Goal: Task Accomplishment & Management: Use online tool/utility

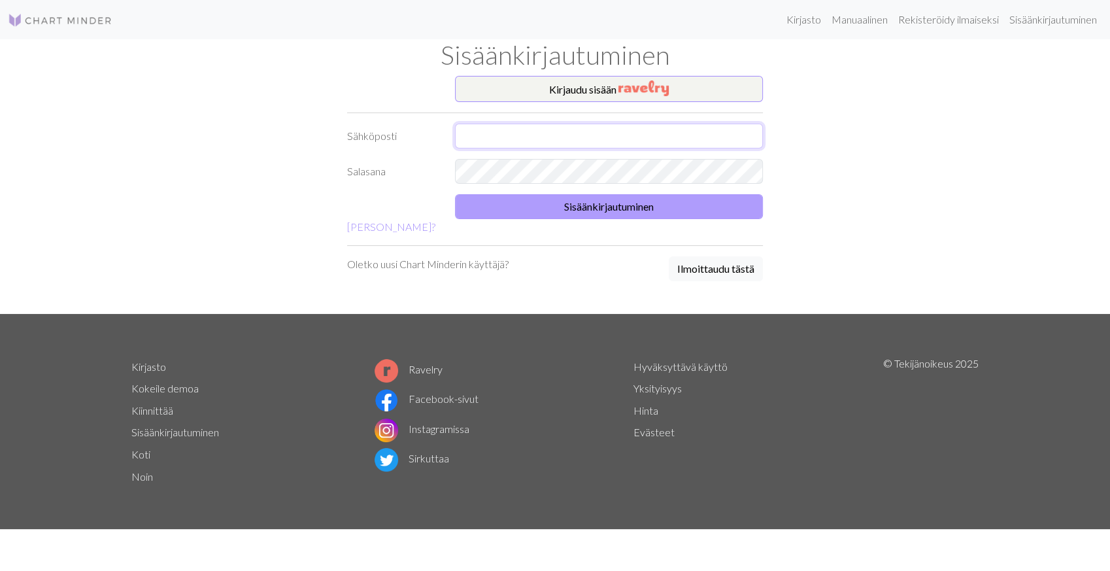
type input "ns.nina.siimes@gmail.com"
click at [603, 208] on button "Sisäänkirjautuminen" at bounding box center [609, 206] width 308 height 25
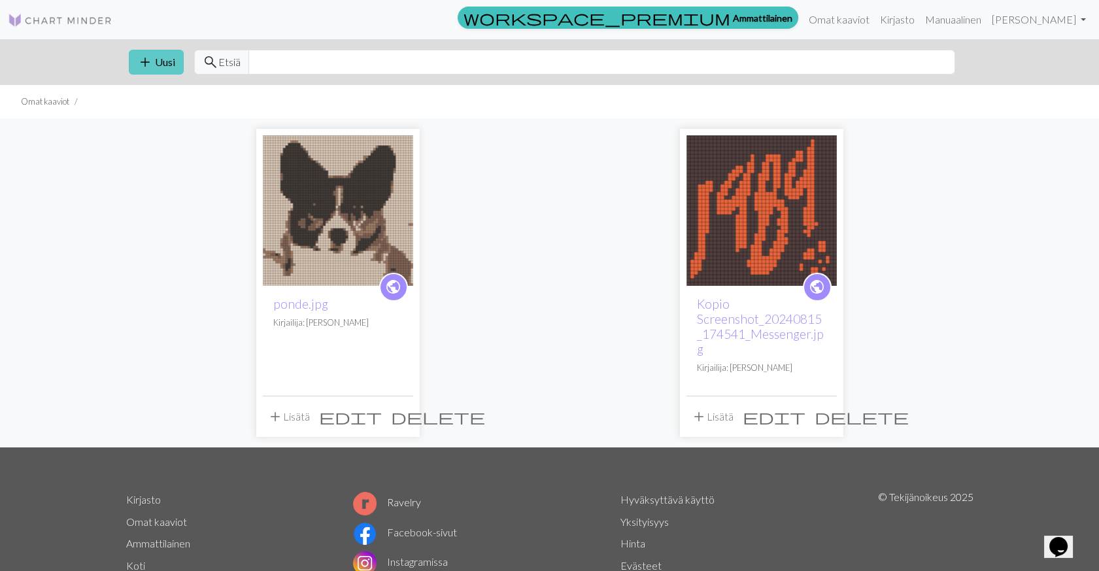
click at [157, 58] on font "Uusi" at bounding box center [165, 62] width 20 height 12
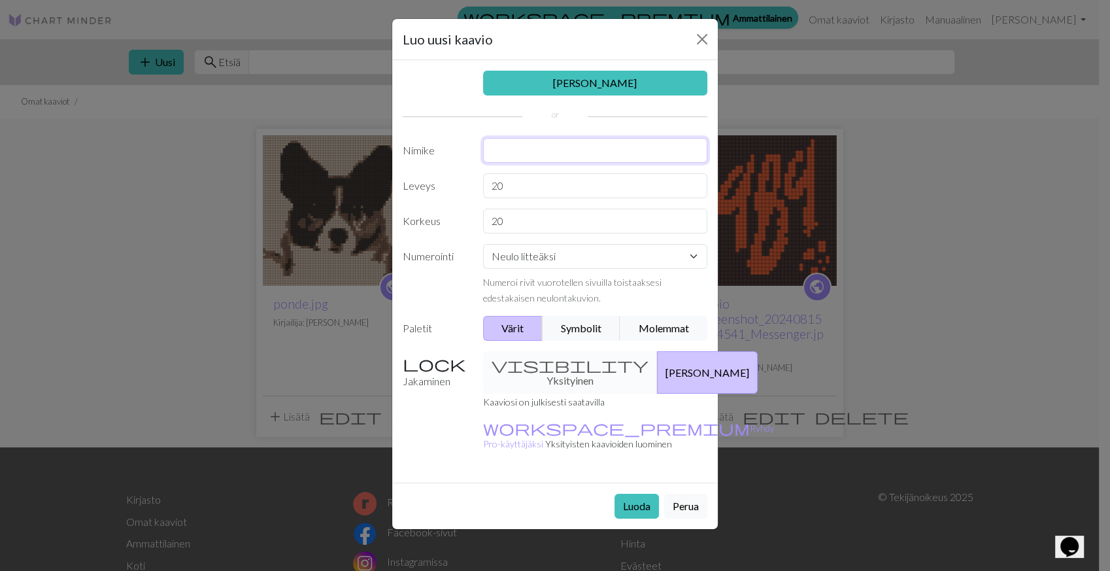
click at [512, 147] on input "text" at bounding box center [595, 150] width 225 height 25
type input "kettu"
click at [496, 184] on input "20" at bounding box center [595, 185] width 225 height 25
click at [535, 186] on input "350" at bounding box center [595, 185] width 225 height 25
type input "35"
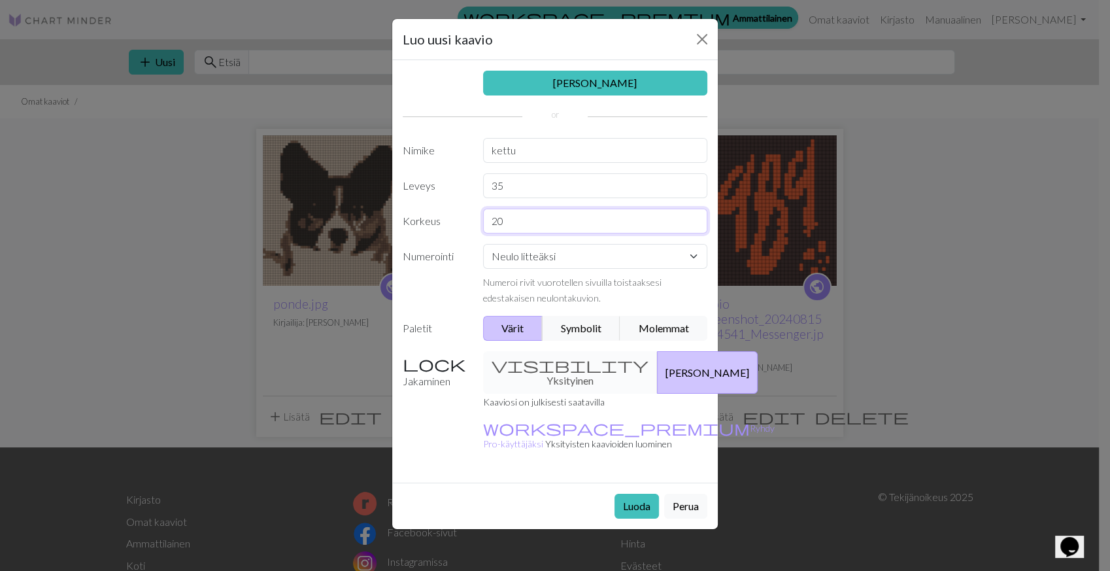
click at [516, 222] on input "20" at bounding box center [595, 220] width 225 height 25
type input "2"
type input "40"
click at [462, 173] on label "Leveys" at bounding box center [435, 185] width 80 height 25
click at [509, 186] on input "35" at bounding box center [595, 185] width 225 height 25
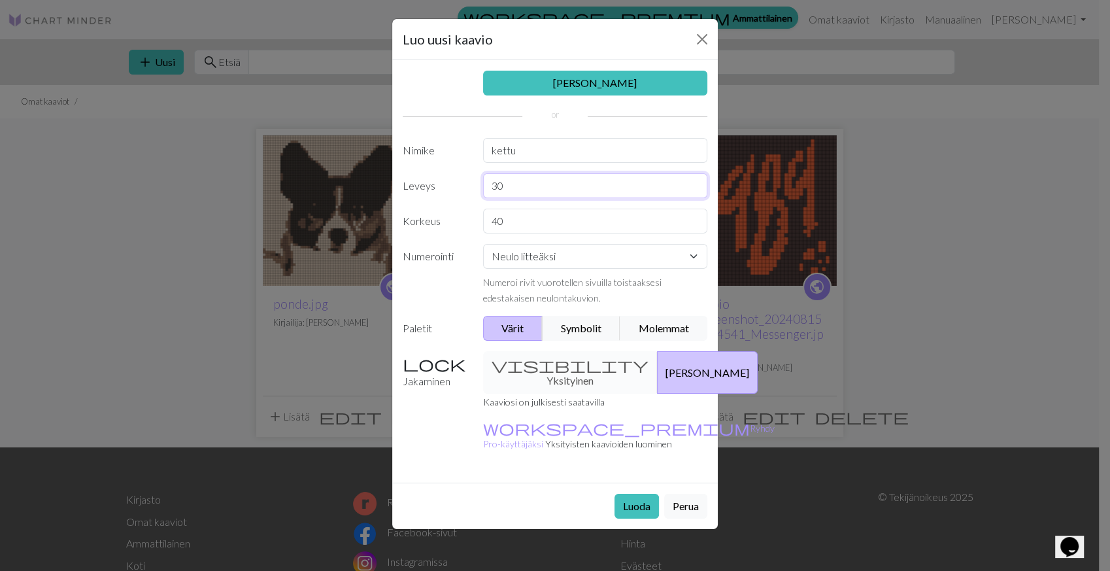
type input "30"
click at [674, 258] on select "Neulo litteäksi Neulo pyöreästi Pitsin neulominen Ristipisto" at bounding box center [595, 256] width 225 height 25
click at [483, 244] on select "Neulo litteäksi Neulo pyöreästi Pitsin neulominen Ristipisto" at bounding box center [595, 256] width 225 height 25
click at [699, 256] on select "Neulo litteäksi Neulo pyöreästi Pitsin neulominen Ristipisto" at bounding box center [595, 256] width 225 height 25
click at [483, 244] on select "Neulo litteäksi Neulo pyöreästi Pitsin neulominen Ristipisto" at bounding box center [595, 256] width 225 height 25
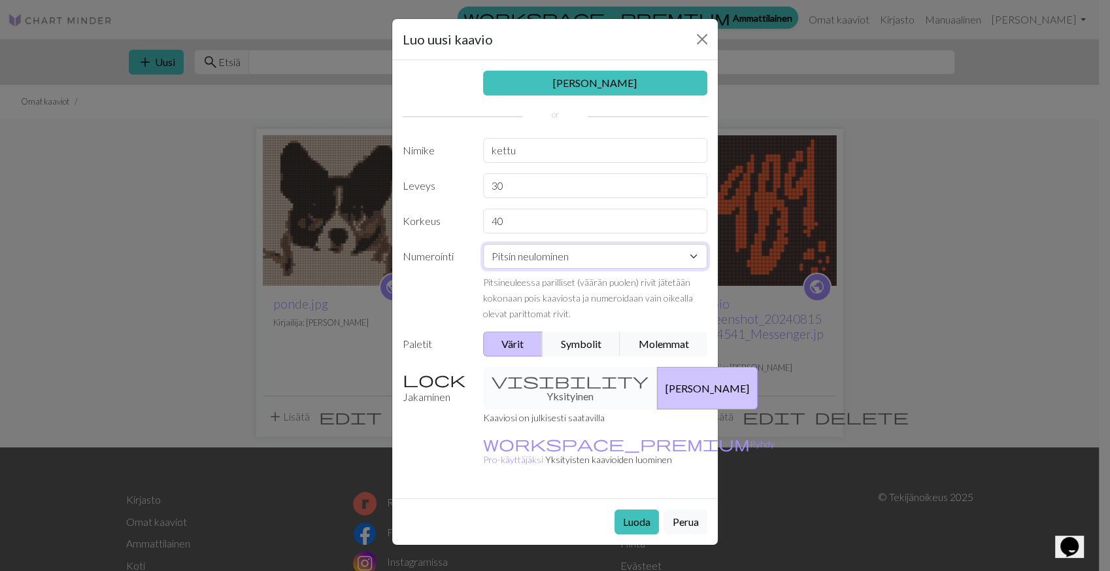
click at [695, 257] on select "Neulo litteäksi Neulo pyöreästi Pitsin neulominen Ristipisto" at bounding box center [595, 256] width 225 height 25
select select "flat"
click at [483, 244] on select "Neulo litteäksi Neulo pyöreästi Pitsin neulominen Ristipisto" at bounding box center [595, 256] width 225 height 25
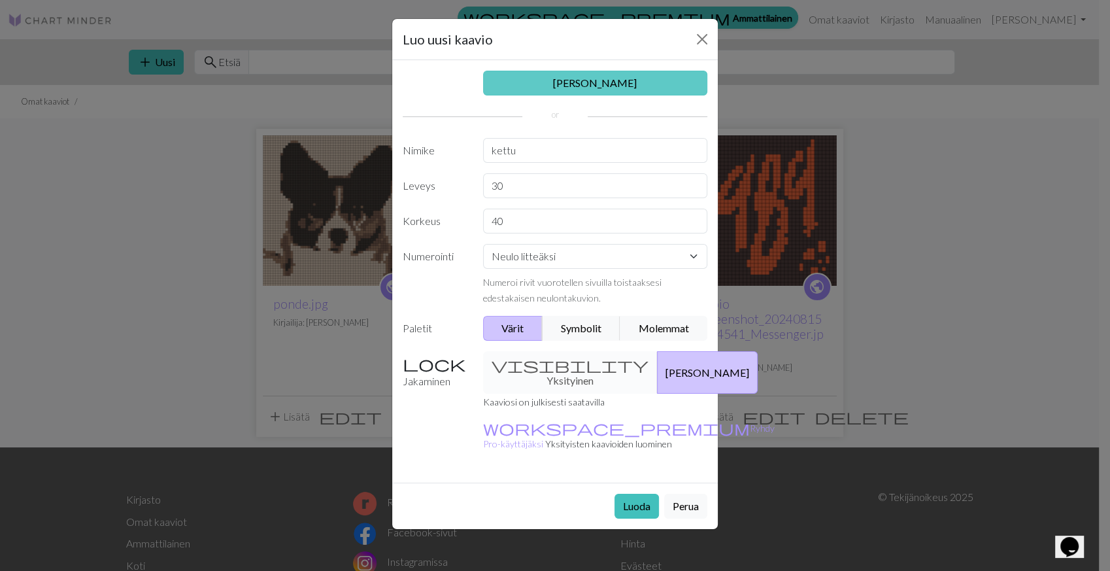
click at [593, 81] on link "[PERSON_NAME]" at bounding box center [595, 83] width 225 height 25
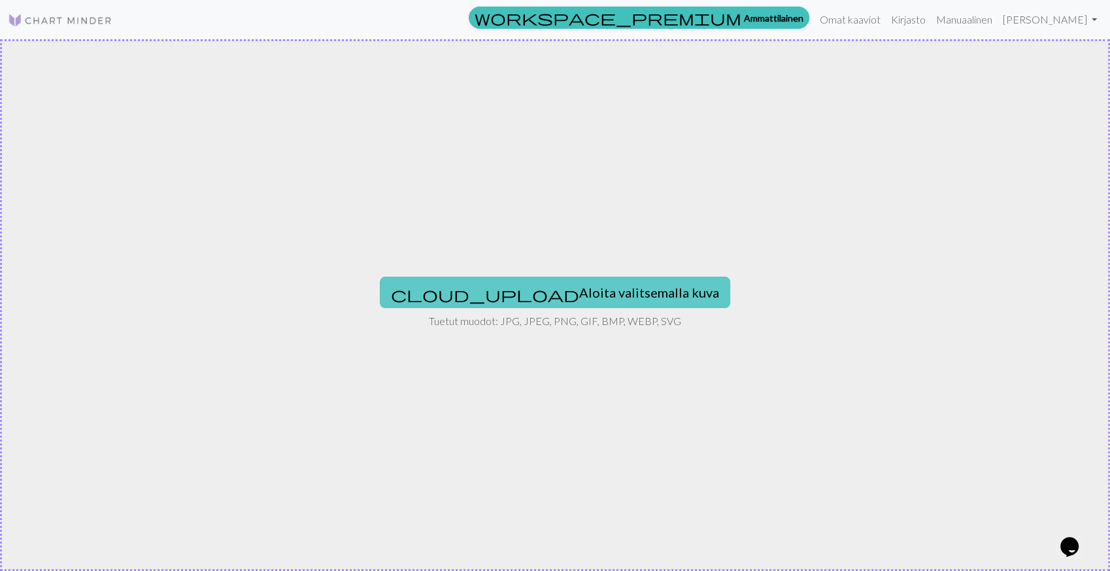
click at [579, 288] on font "Aloita valitsemalla kuva" at bounding box center [649, 292] width 140 height 16
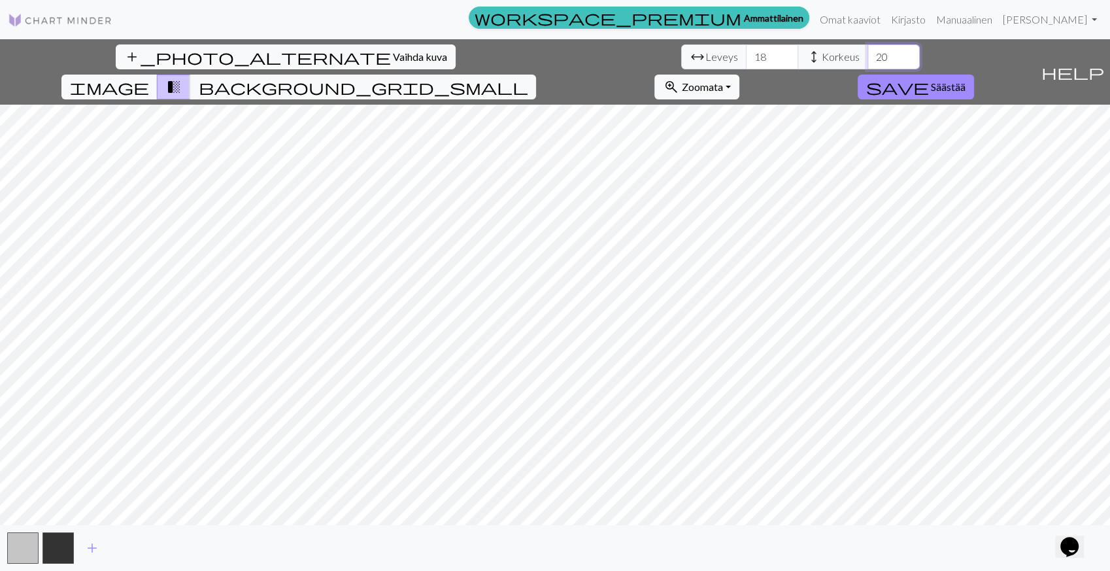
click at [867, 56] on input "20" at bounding box center [893, 56] width 52 height 25
type input "40"
click at [746, 57] on input "18" at bounding box center [772, 56] width 52 height 25
type input "1"
click at [746, 60] on input "29" at bounding box center [772, 56] width 52 height 25
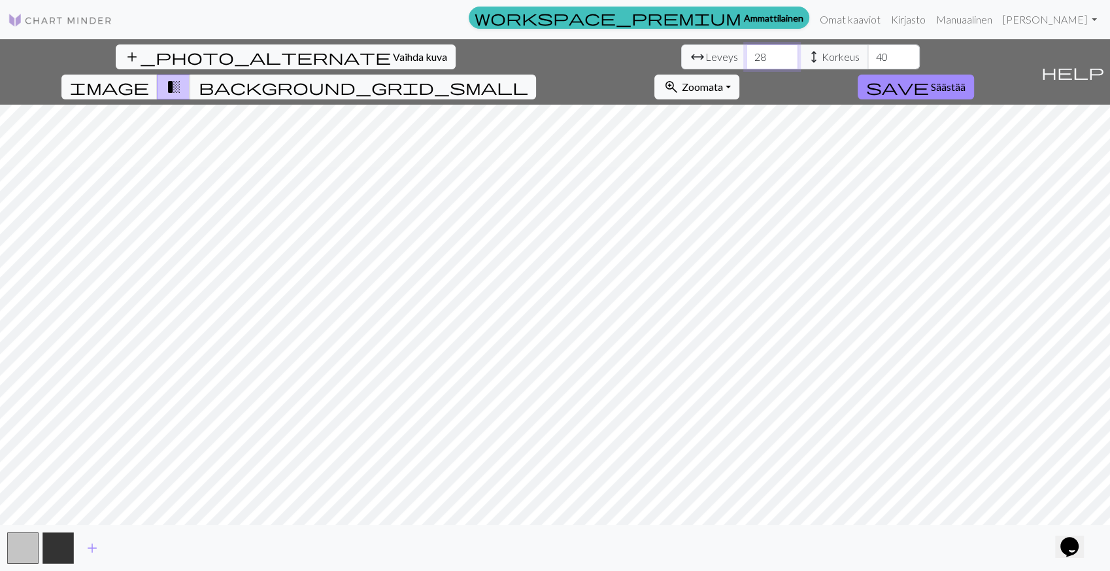
click at [746, 61] on input "28" at bounding box center [772, 56] width 52 height 25
click at [746, 61] on input "27" at bounding box center [772, 56] width 52 height 25
click at [746, 52] on input "28" at bounding box center [772, 56] width 52 height 25
click at [746, 52] on input "29" at bounding box center [772, 56] width 52 height 25
click at [746, 52] on input "30" at bounding box center [772, 56] width 52 height 25
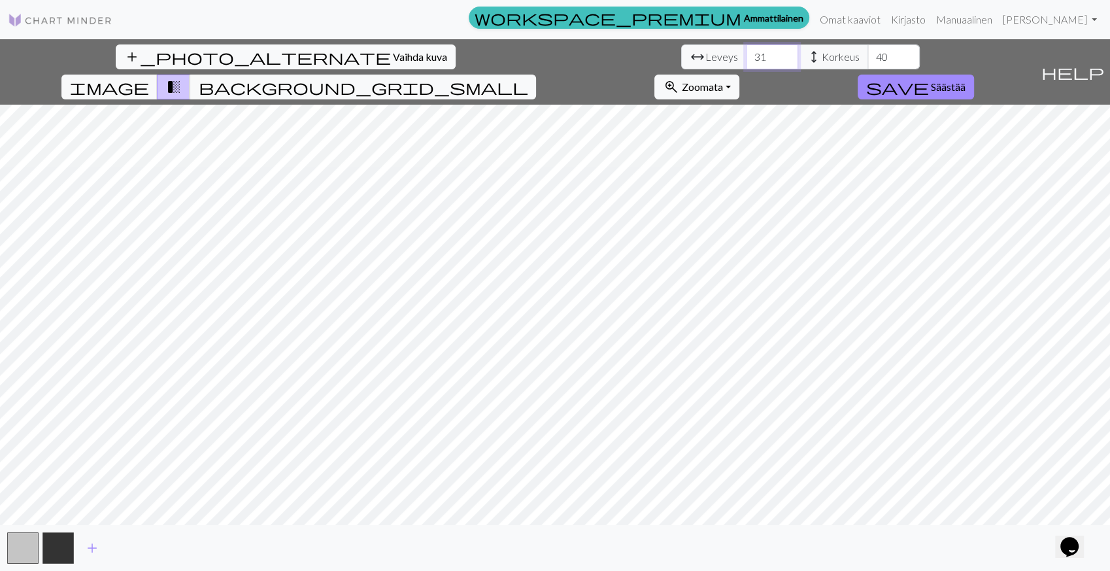
click at [746, 52] on input "31" at bounding box center [772, 56] width 52 height 25
click at [746, 52] on input "32" at bounding box center [772, 56] width 52 height 25
click at [746, 52] on input "33" at bounding box center [772, 56] width 52 height 25
click at [746, 52] on input "34" at bounding box center [772, 56] width 52 height 25
click at [746, 52] on input "35" at bounding box center [772, 56] width 52 height 25
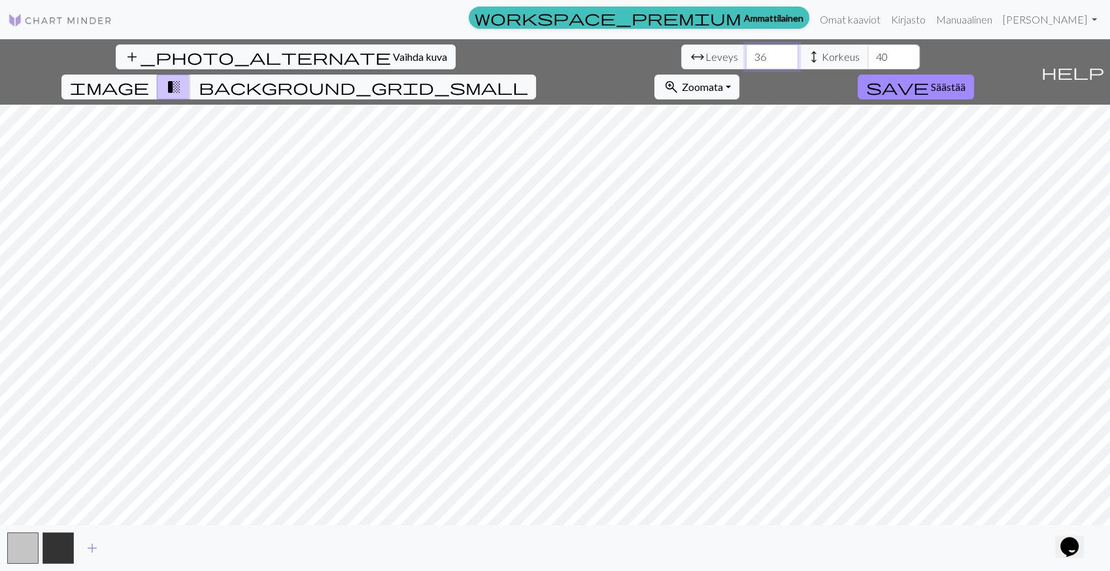
click at [746, 53] on input "36" at bounding box center [772, 56] width 52 height 25
click at [746, 53] on input "37" at bounding box center [772, 56] width 52 height 25
click at [746, 53] on input "38" at bounding box center [772, 56] width 52 height 25
click at [746, 60] on input "37" at bounding box center [772, 56] width 52 height 25
click at [746, 60] on input "36" at bounding box center [772, 56] width 52 height 25
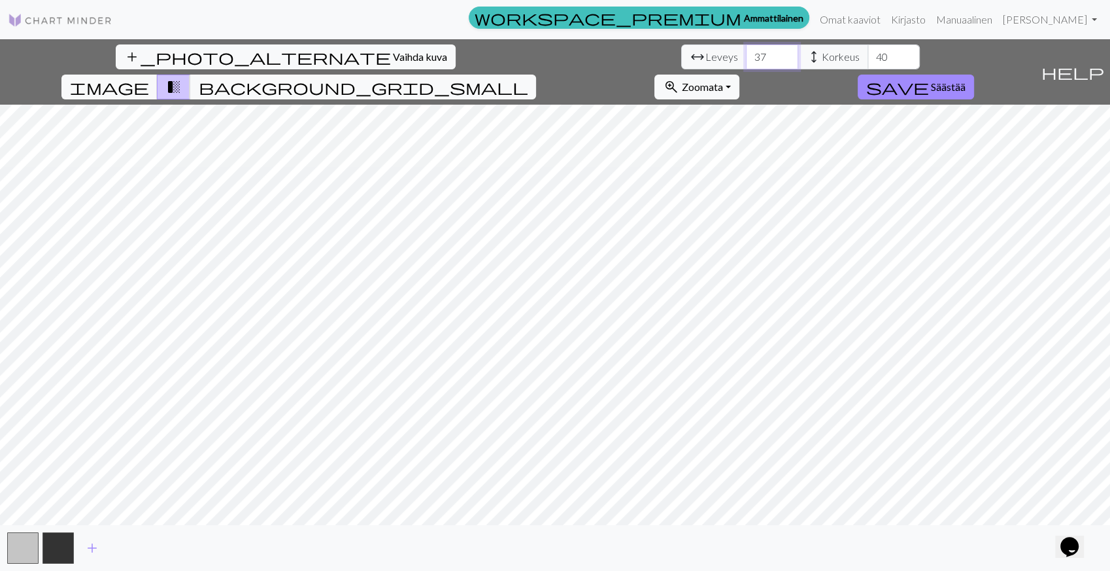
type input "37"
click at [746, 53] on input "37" at bounding box center [772, 56] width 52 height 25
click at [527, 78] on span "background_grid_small" at bounding box center [362, 87] width 329 height 18
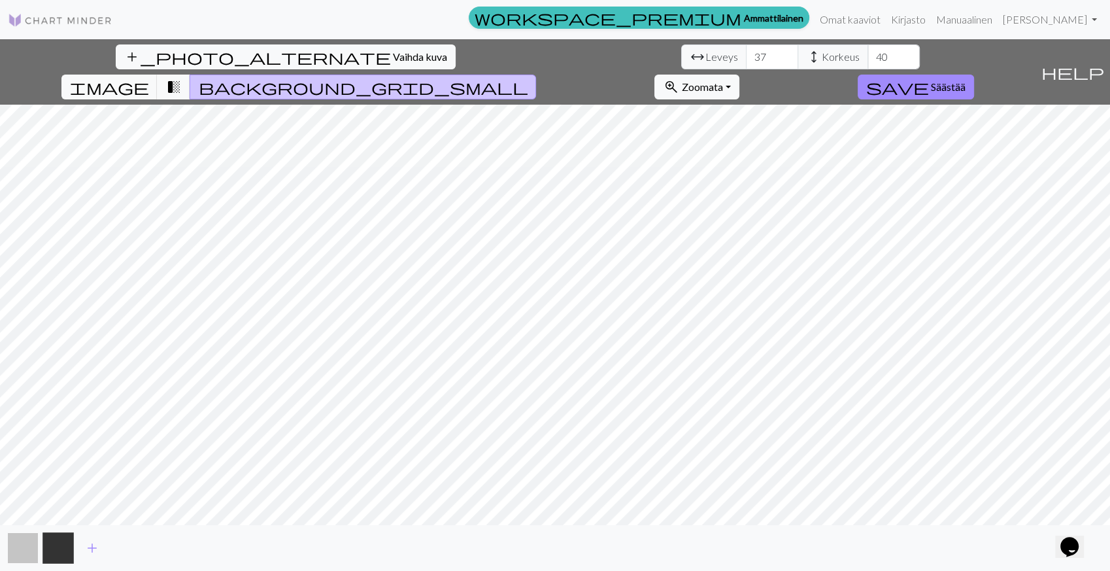
click at [21, 544] on button "button" at bounding box center [22, 547] width 31 height 31
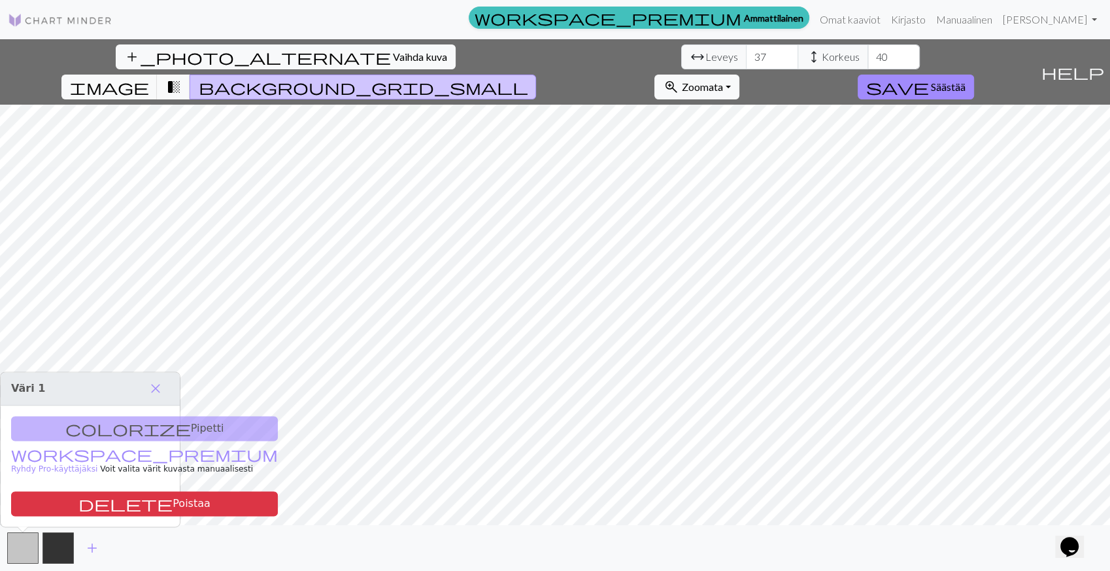
click at [100, 427] on div "colorize Pipetti workspace_premium Ryhdy Pro-käyttäjäksi Voit valita värit kuva…" at bounding box center [90, 465] width 179 height 121
click at [153, 386] on span "close" at bounding box center [156, 388] width 16 height 18
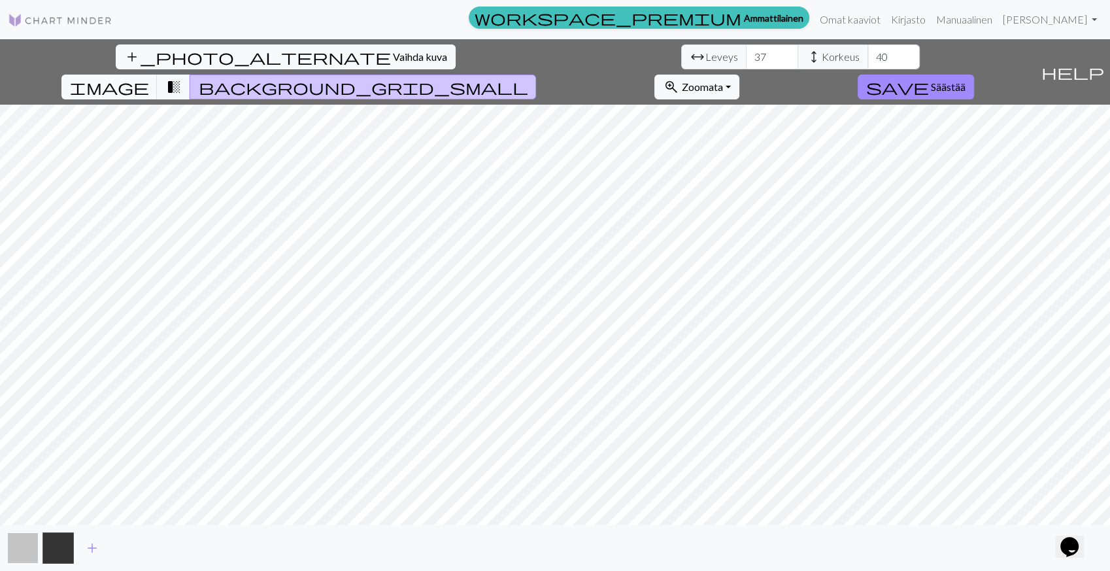
click at [21, 544] on button "button" at bounding box center [22, 547] width 31 height 31
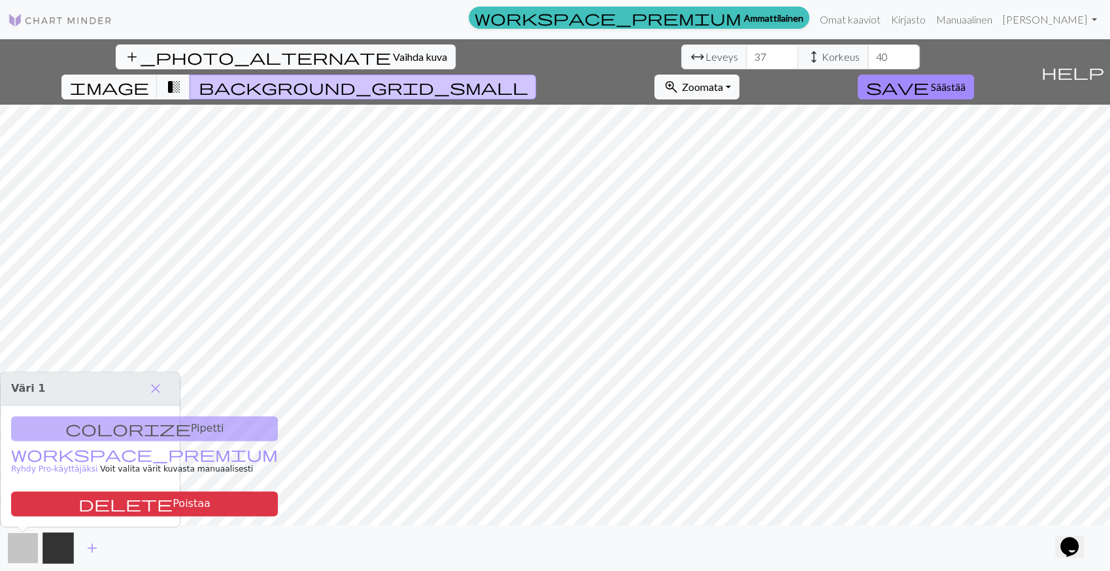
click at [21, 544] on button "button" at bounding box center [22, 547] width 31 height 31
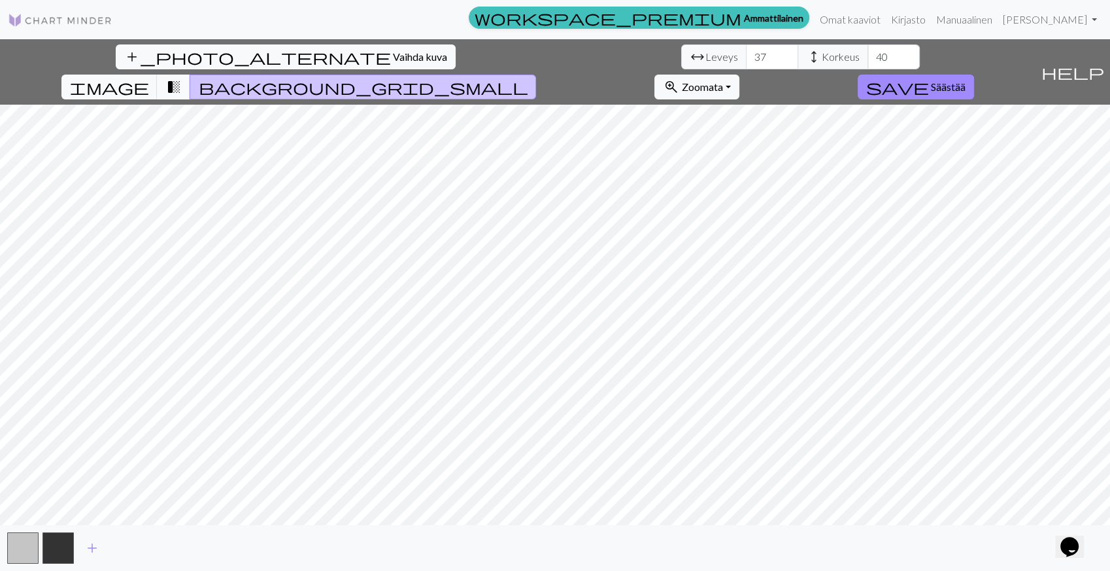
click at [181, 78] on span "transition_fade" at bounding box center [173, 87] width 16 height 18
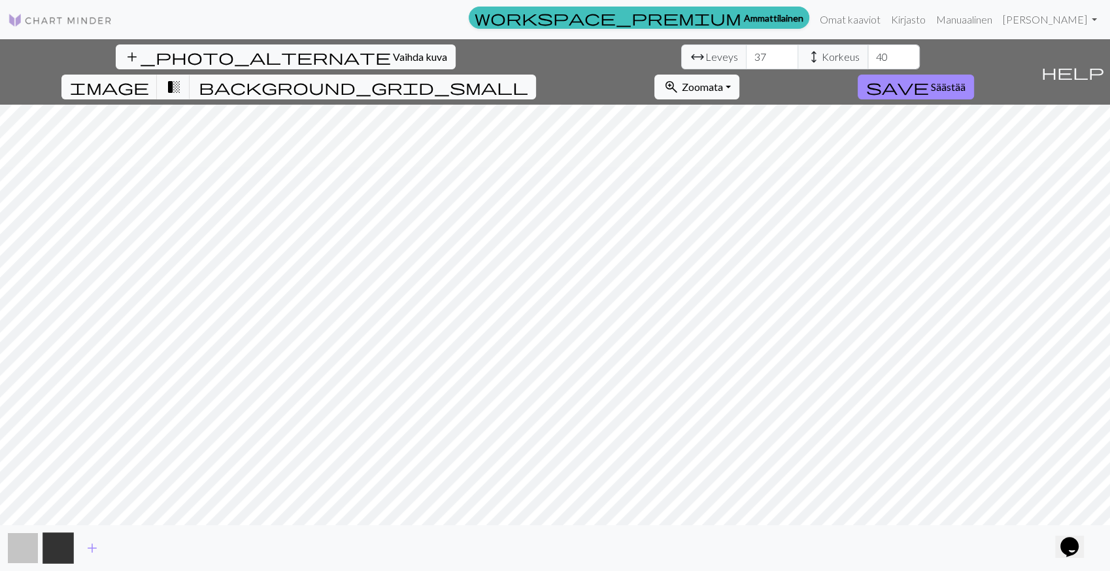
click at [10, 541] on button "button" at bounding box center [22, 547] width 31 height 31
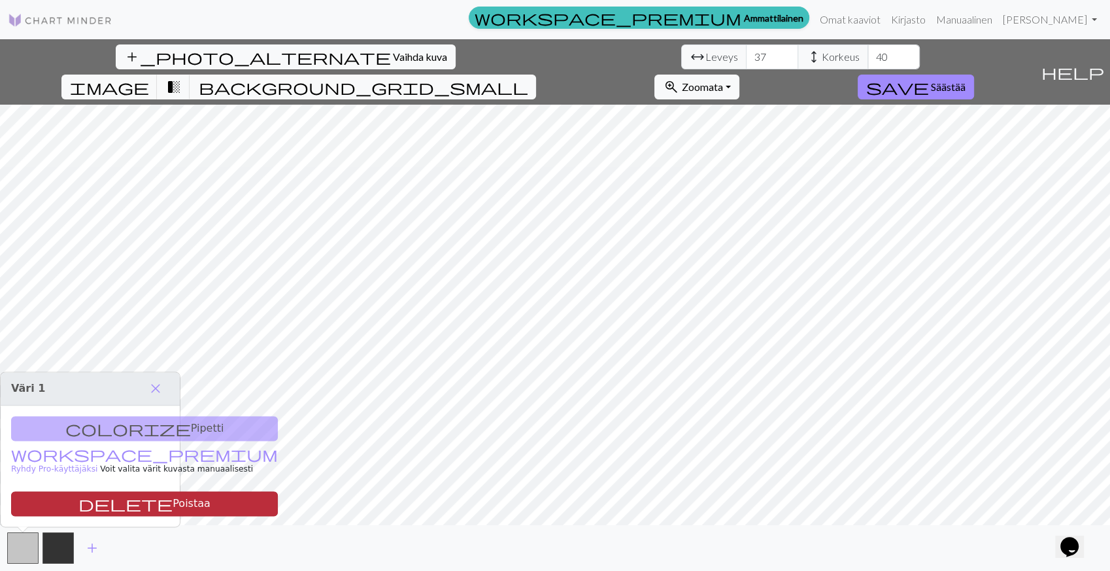
click at [173, 501] on font "Poistaa" at bounding box center [192, 503] width 38 height 12
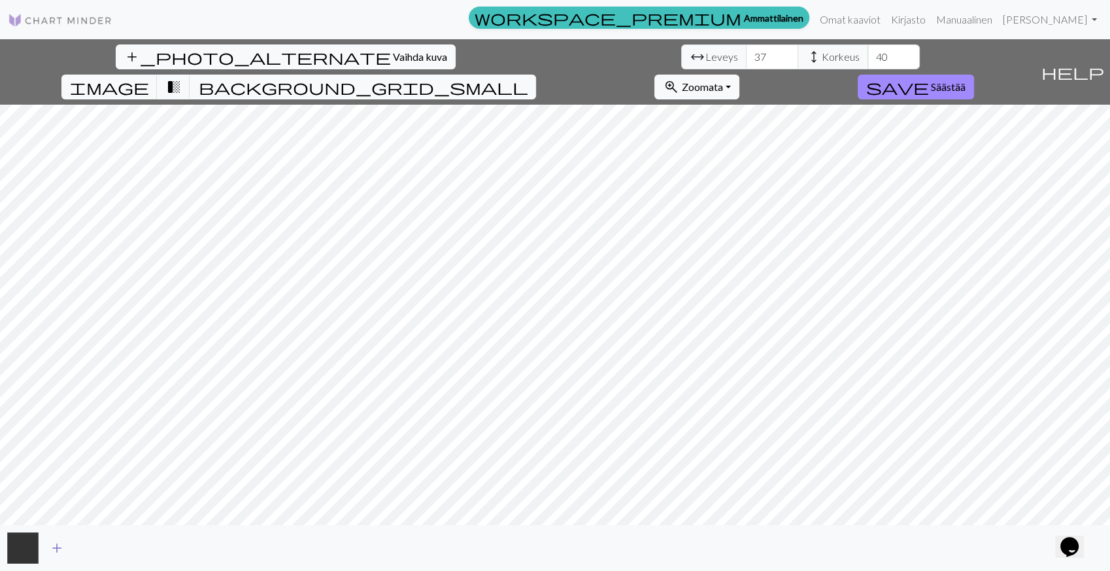
click at [56, 546] on span "add" at bounding box center [57, 548] width 16 height 18
click at [148, 78] on span "image" at bounding box center [109, 87] width 78 height 18
click at [58, 537] on button "button" at bounding box center [57, 547] width 31 height 31
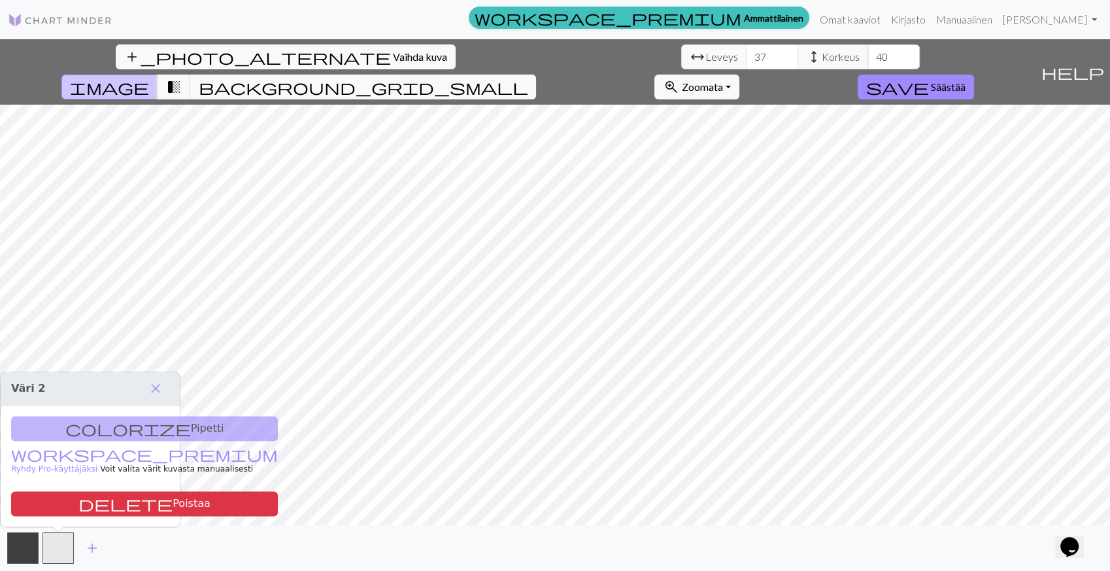
click at [98, 420] on div "colorize Pipetti workspace_premium Ryhdy Pro-käyttäjäksi Voit valita värit kuva…" at bounding box center [90, 465] width 179 height 121
click at [94, 433] on div "colorize Pipetti workspace_premium Ryhdy Pro-käyttäjäksi Voit valita värit kuva…" at bounding box center [90, 465] width 179 height 121
click at [58, 464] on font "Ryhdy Pro-käyttäjäksi" at bounding box center [54, 468] width 86 height 9
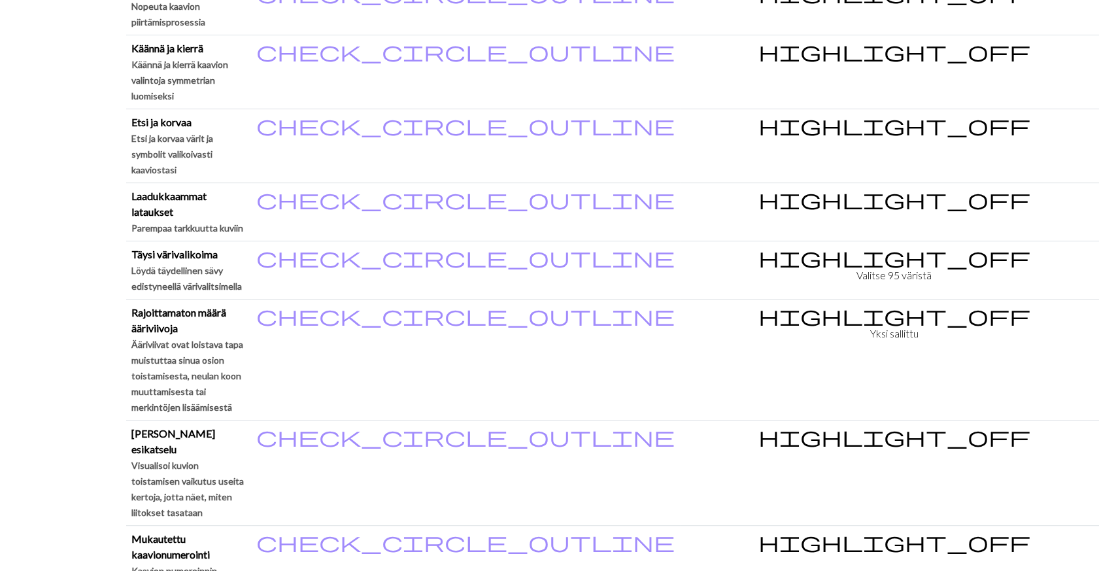
scroll to position [1307, 0]
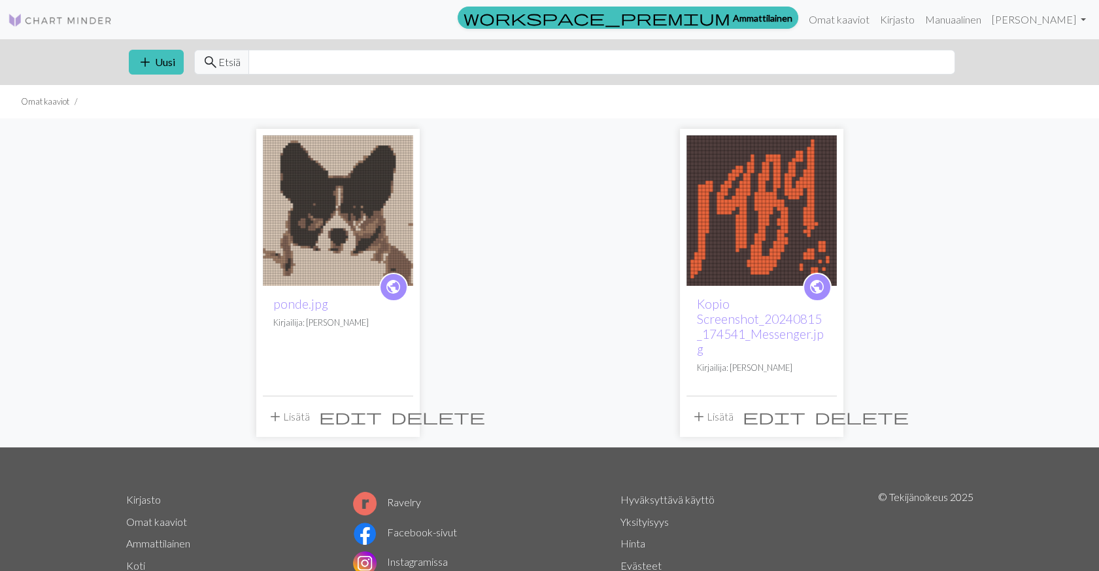
click at [354, 239] on img at bounding box center [338, 210] width 150 height 150
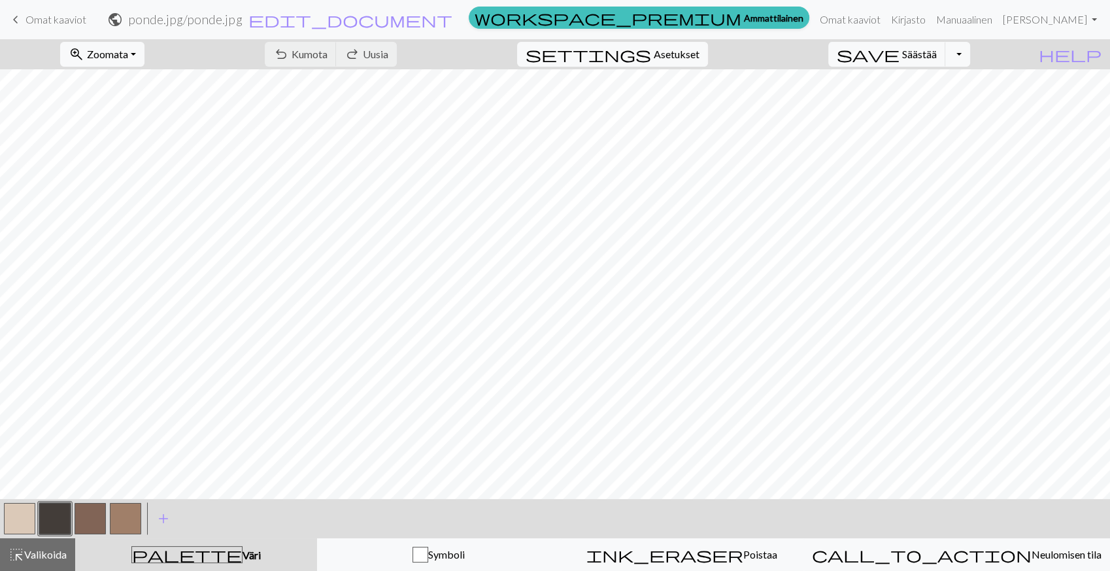
click at [47, 16] on span "Omat kaaviot" at bounding box center [55, 19] width 61 height 12
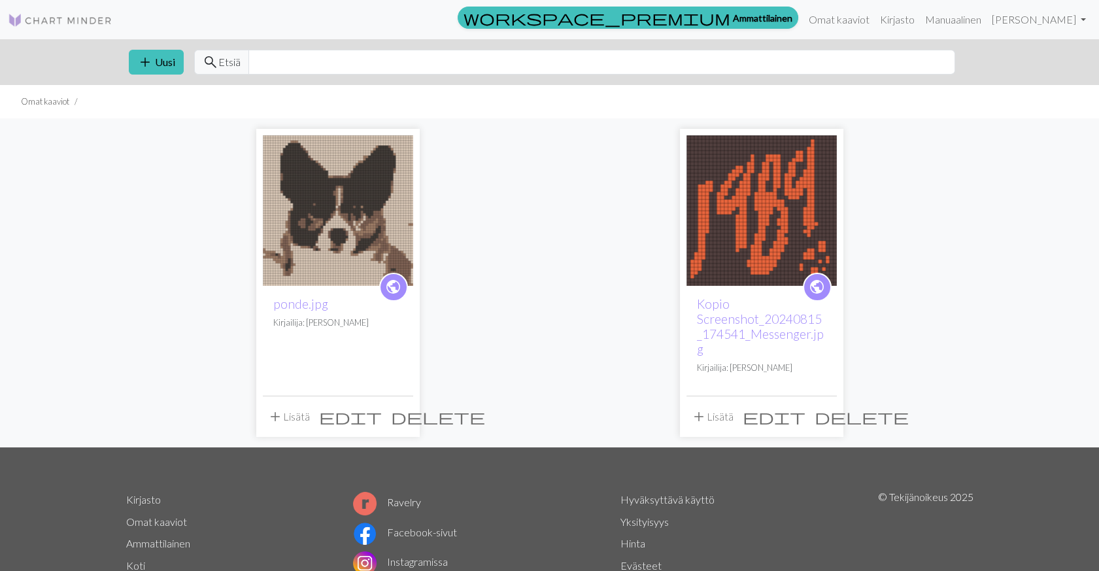
click at [786, 193] on img at bounding box center [761, 210] width 150 height 150
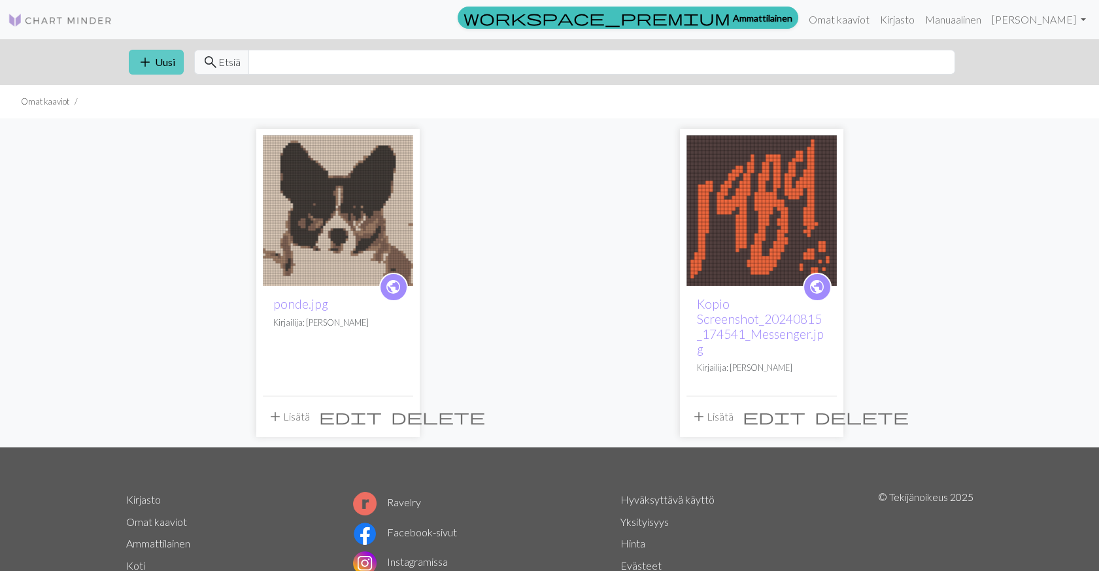
click at [166, 62] on font "Uusi" at bounding box center [165, 62] width 20 height 12
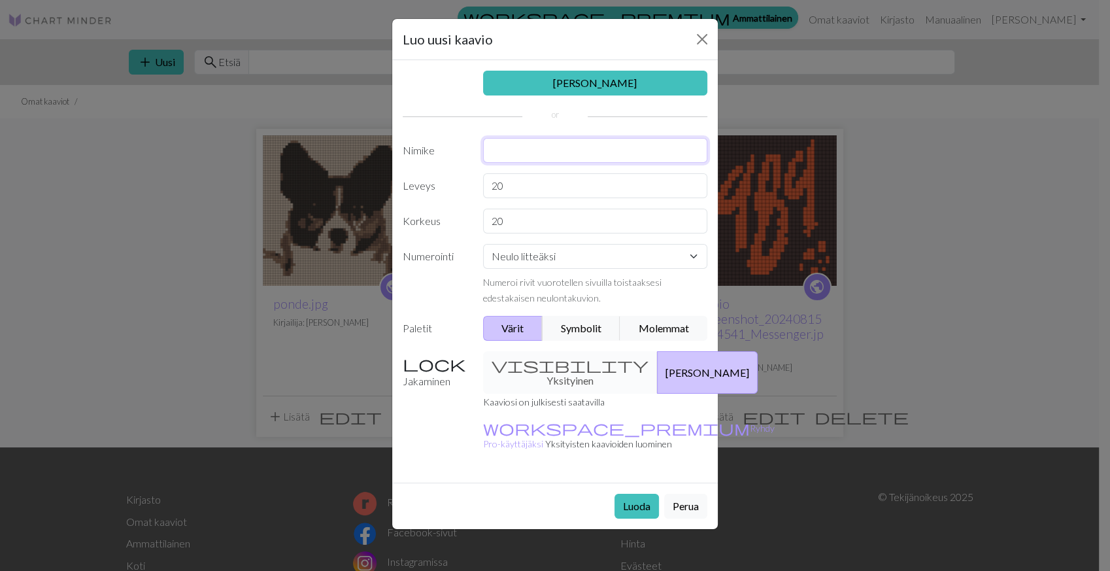
click at [525, 152] on input "text" at bounding box center [595, 150] width 225 height 25
type input "kettu"
click at [495, 184] on input "20" at bounding box center [595, 185] width 225 height 25
type input "30"
click at [497, 219] on input "20" at bounding box center [595, 220] width 225 height 25
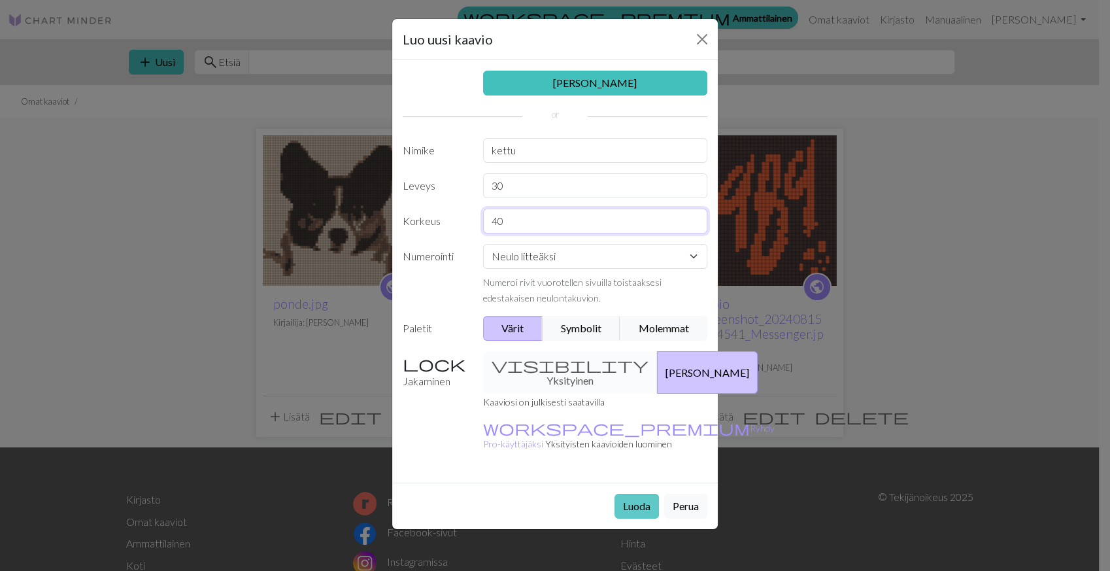
type input "40"
click at [627, 493] on button "Luoda" at bounding box center [636, 505] width 44 height 25
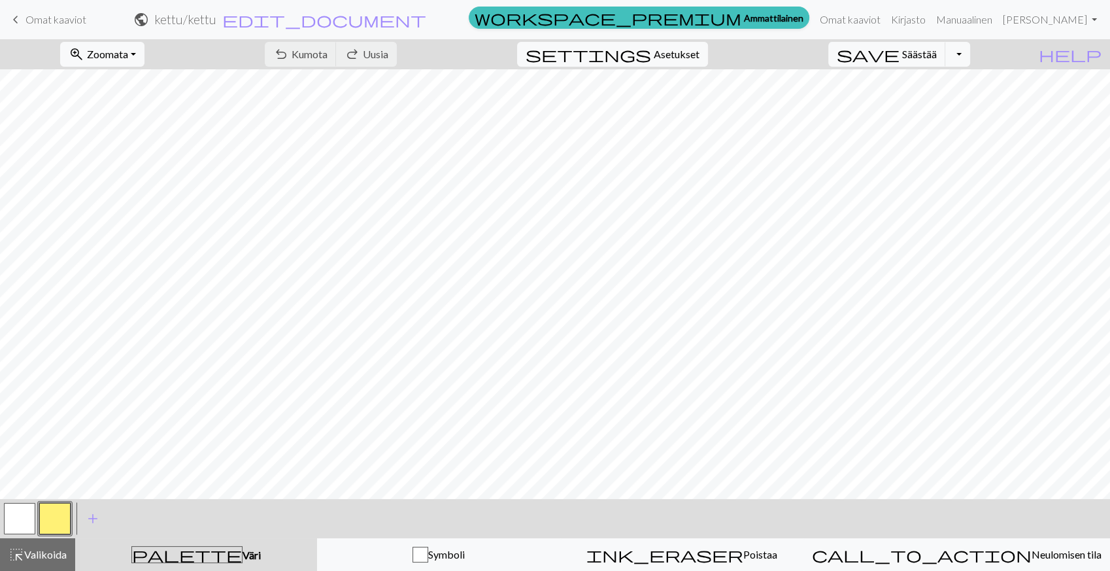
click at [407, 56] on div "undo Kumota Undo redo Uusia Redo" at bounding box center [331, 54] width 152 height 30
click at [384, 50] on div "undo Kumota Undo redo Uusia Redo" at bounding box center [331, 54] width 152 height 30
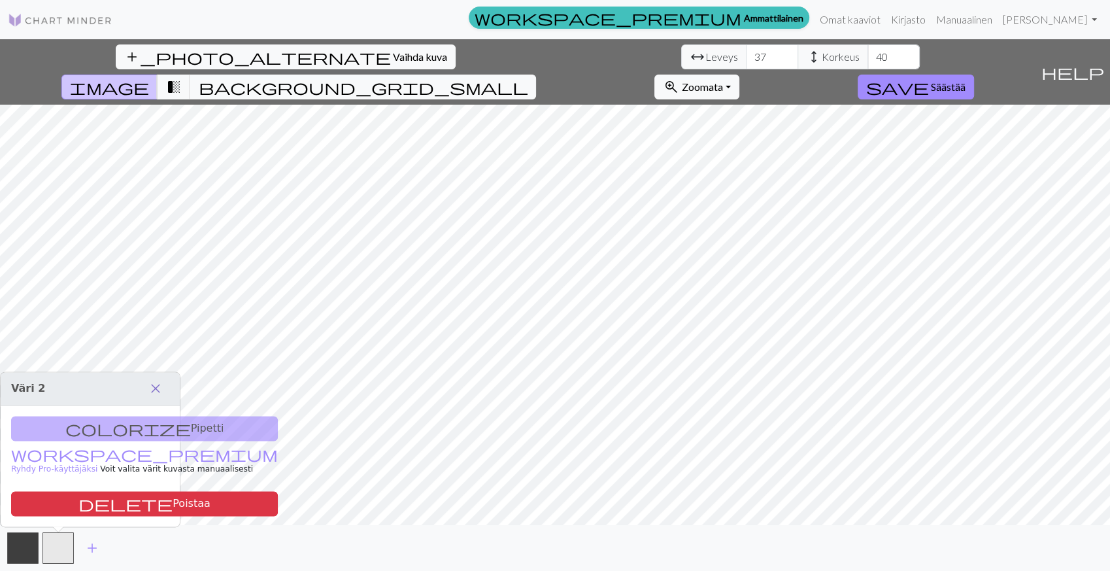
click at [158, 387] on span "close" at bounding box center [156, 388] width 16 height 18
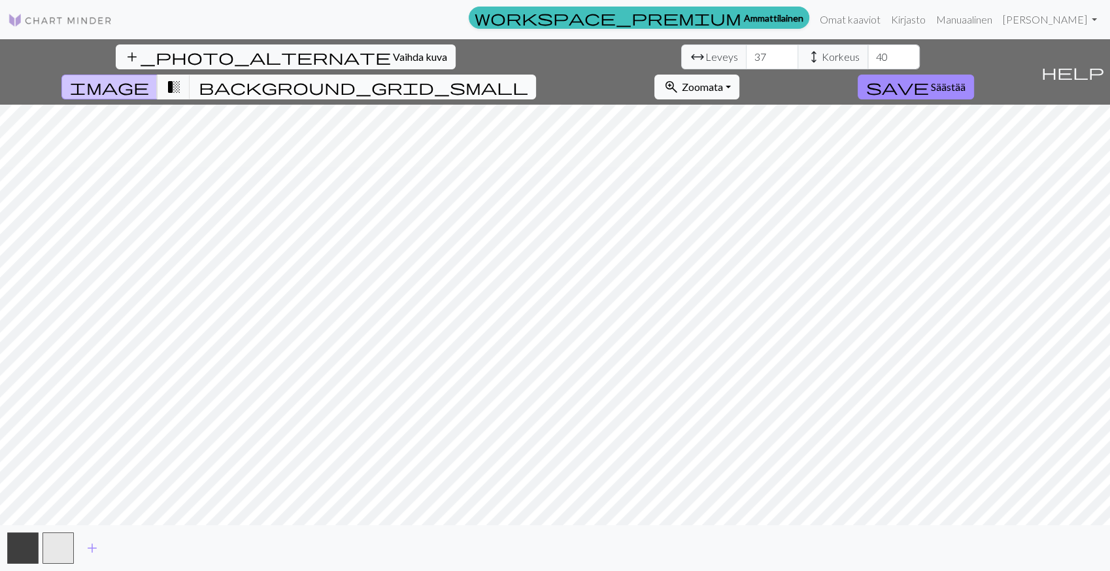
click at [527, 78] on span "background_grid_small" at bounding box center [362, 87] width 329 height 18
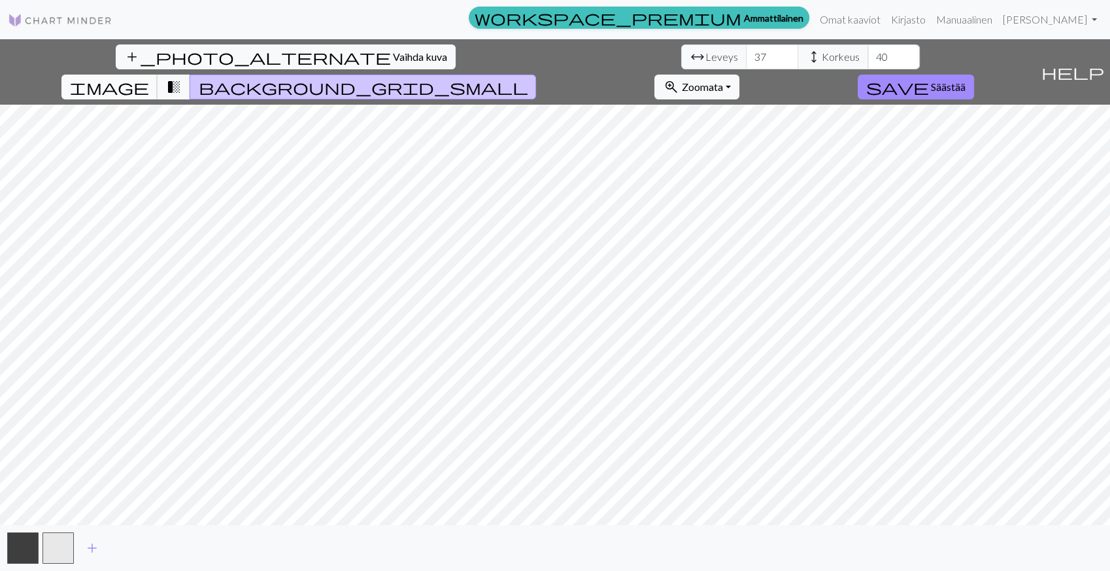
click at [148, 78] on span "image" at bounding box center [109, 87] width 78 height 18
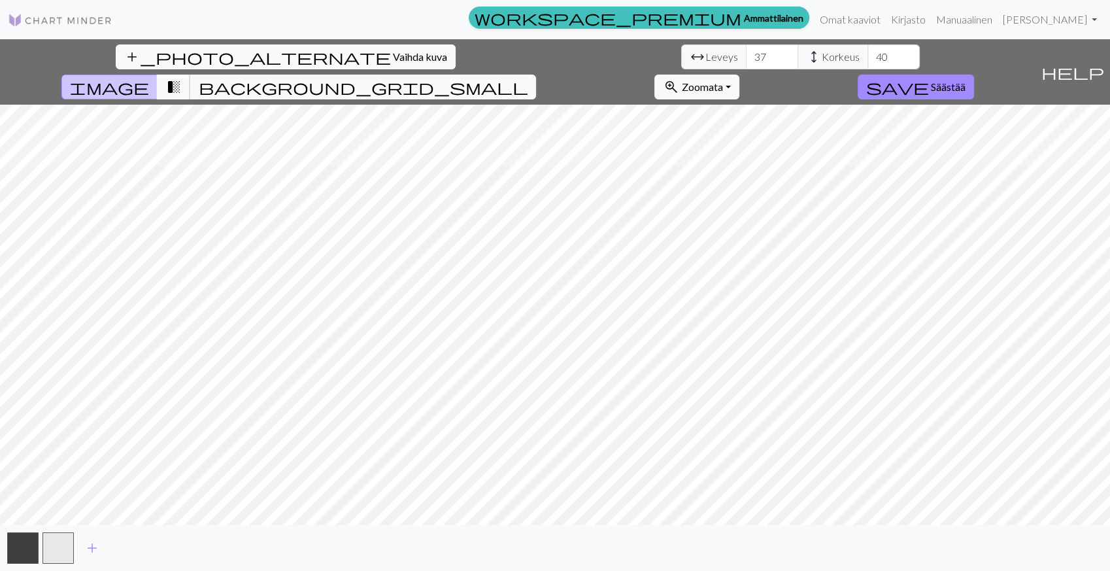
click at [181, 78] on span "transition_fade" at bounding box center [173, 87] width 16 height 18
click at [527, 78] on span "background_grid_small" at bounding box center [362, 87] width 329 height 18
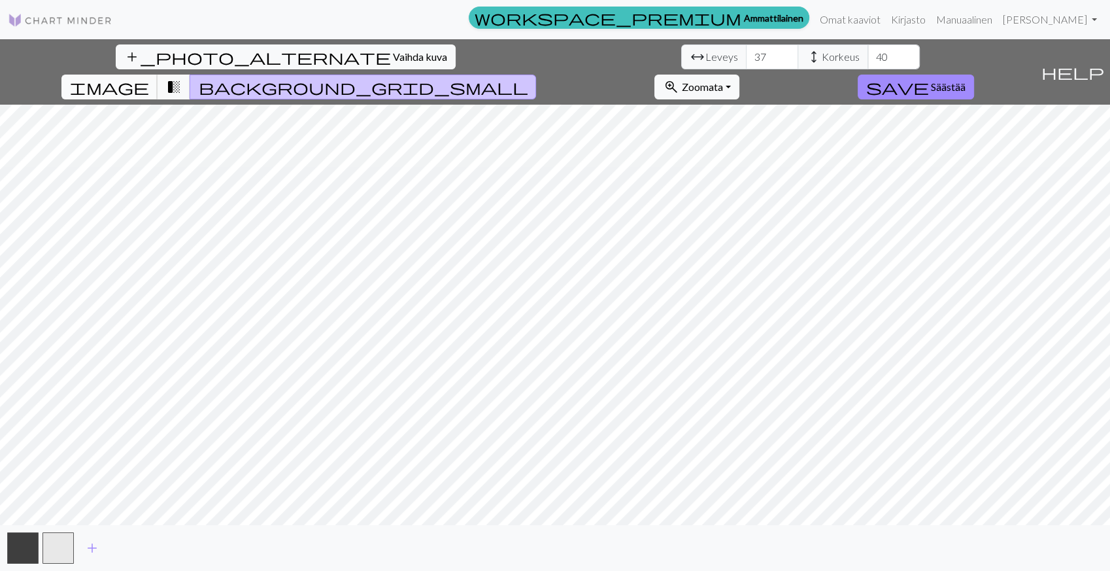
click at [148, 78] on span "image" at bounding box center [109, 87] width 78 height 18
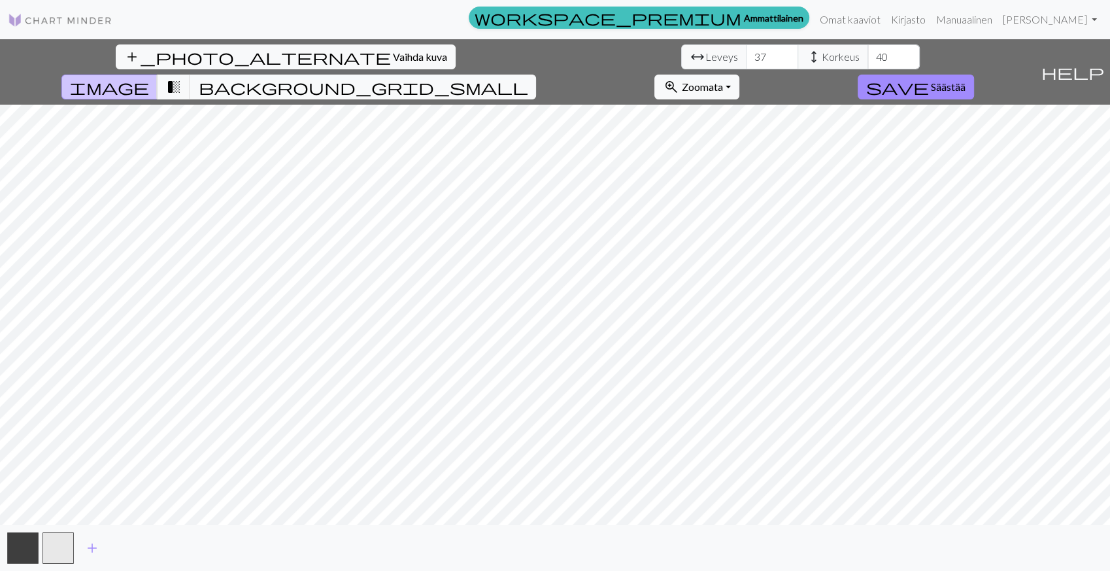
click at [554, 525] on div "add_photo_alternate Vaihda kuva arrow_range Leveys 37 height Korkeus 40 image t…" at bounding box center [555, 304] width 1110 height 531
click at [17, 548] on button "button" at bounding box center [22, 547] width 31 height 31
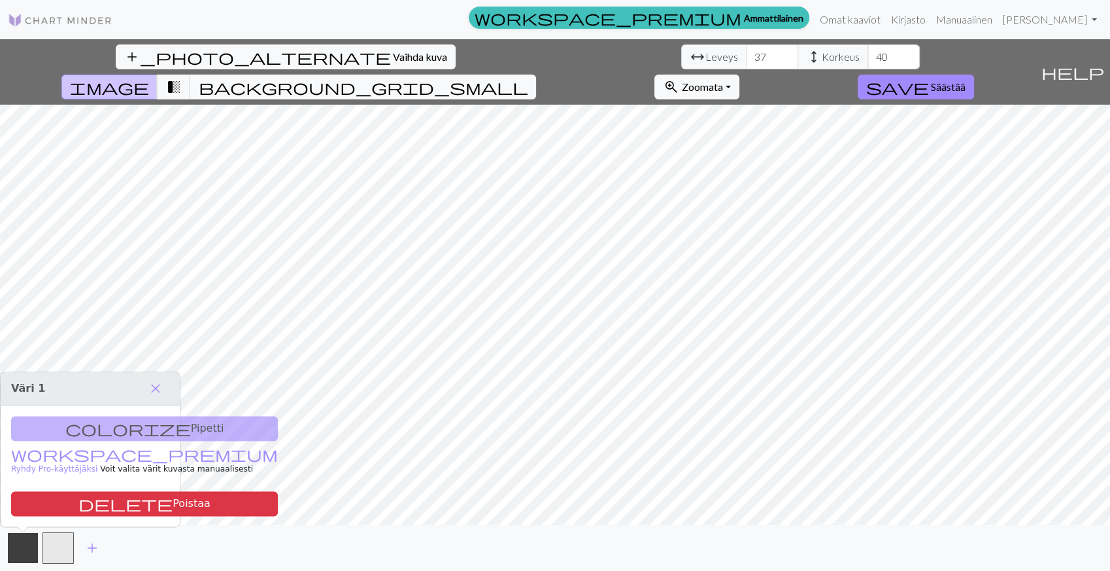
click at [17, 548] on button "button" at bounding box center [22, 547] width 31 height 31
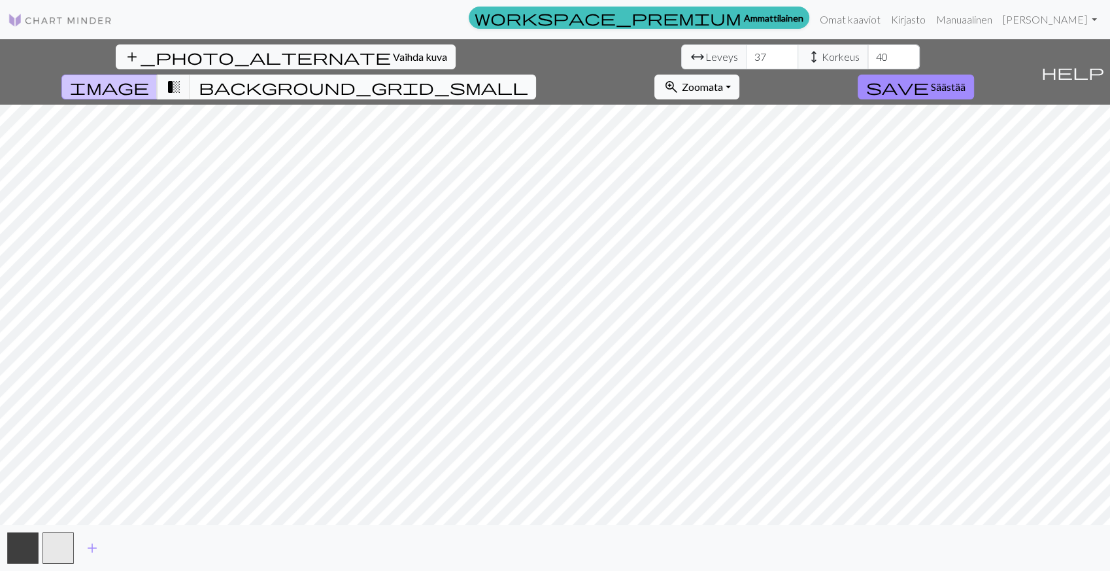
click at [527, 78] on span "background_grid_small" at bounding box center [362, 87] width 329 height 18
